Goal: Register for event/course

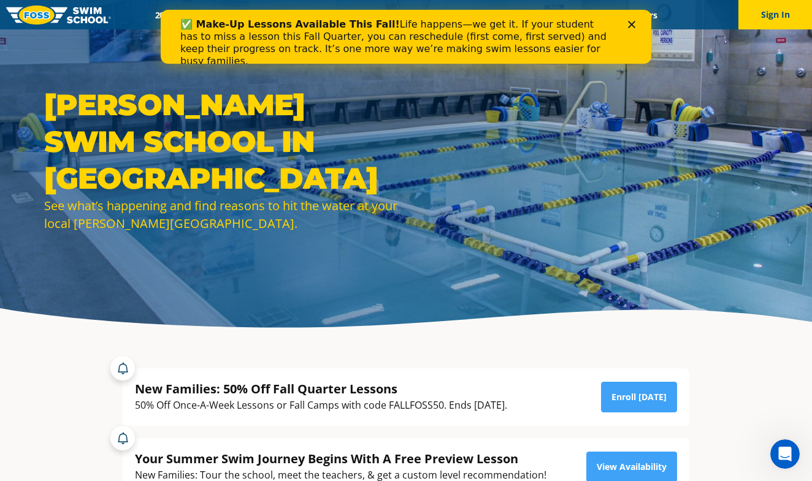
click at [630, 23] on polygon "Close" at bounding box center [631, 24] width 7 height 7
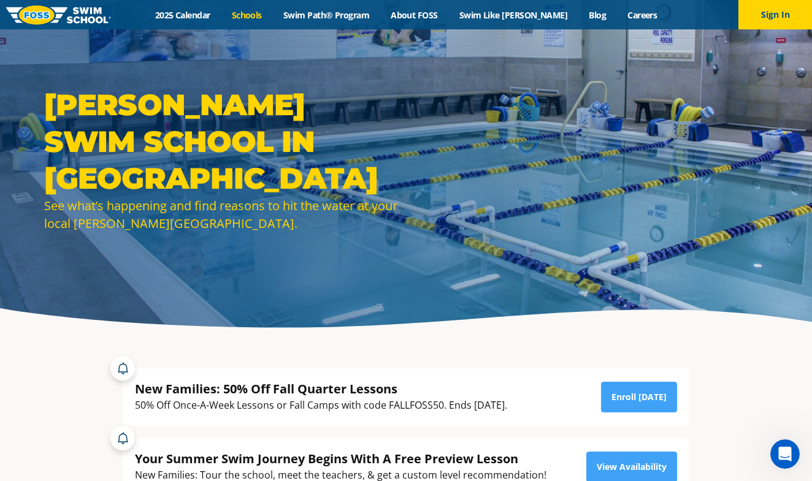
click at [272, 17] on link "Schools" at bounding box center [247, 15] width 52 height 12
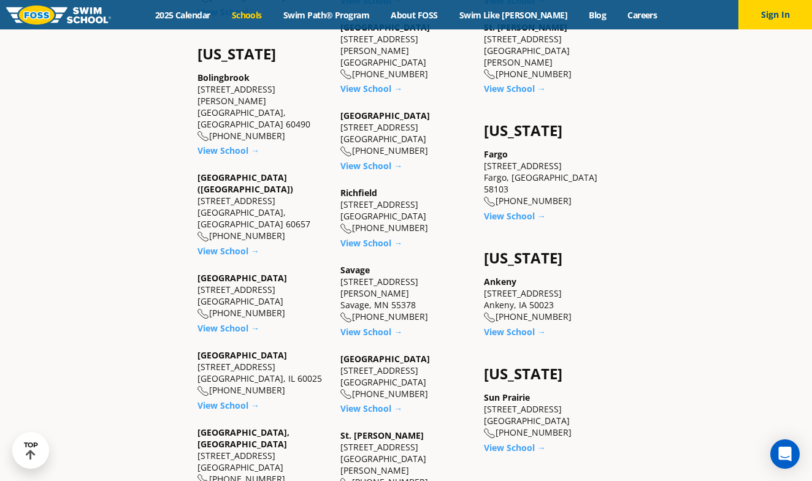
scroll to position [808, 0]
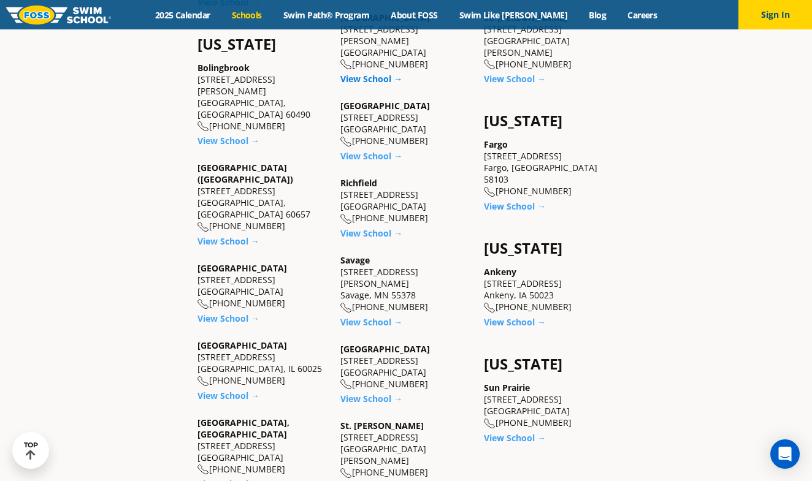
click at [370, 73] on link "View School →" at bounding box center [371, 79] width 62 height 12
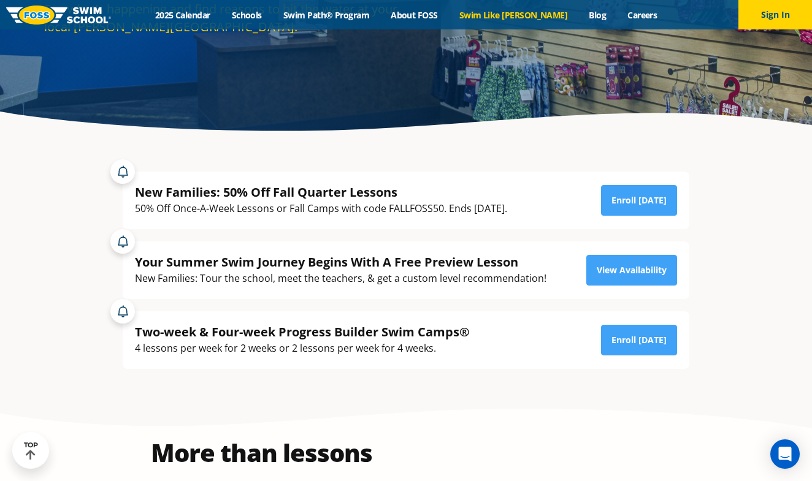
scroll to position [198, 0]
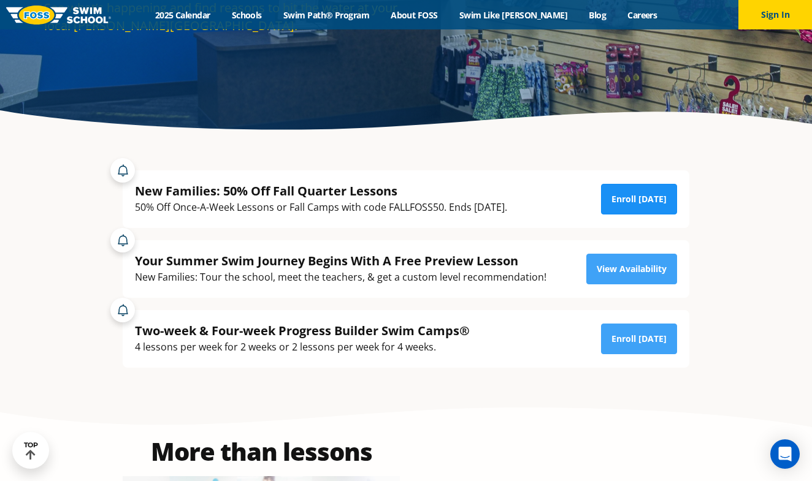
click at [621, 201] on link "Enroll [DATE]" at bounding box center [639, 199] width 76 height 31
click at [216, 18] on link "2025 Calendar" at bounding box center [182, 15] width 77 height 12
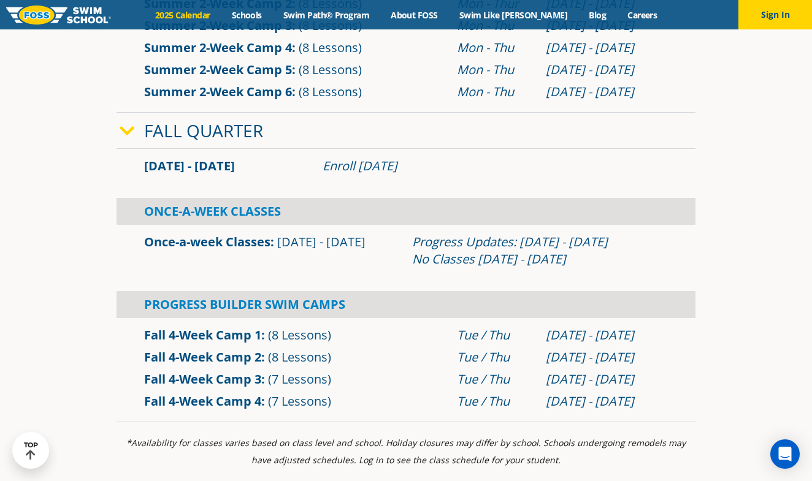
scroll to position [742, 0]
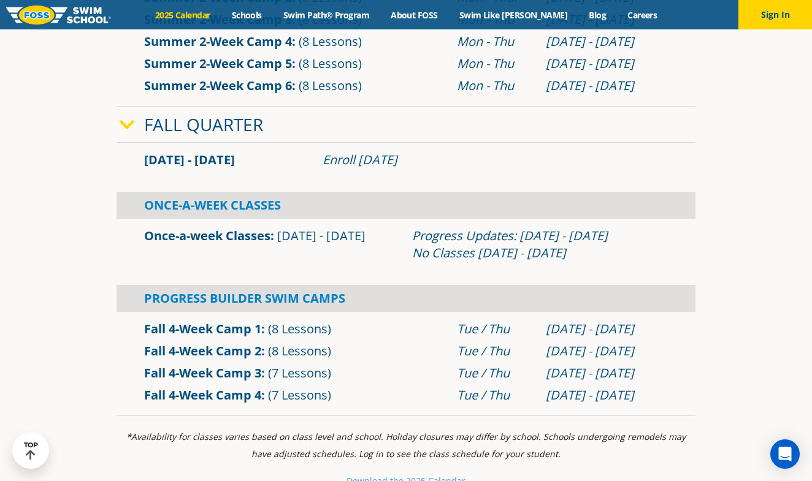
click at [251, 240] on link "Once-a-week Classes" at bounding box center [207, 236] width 126 height 17
